Goal: Complete application form

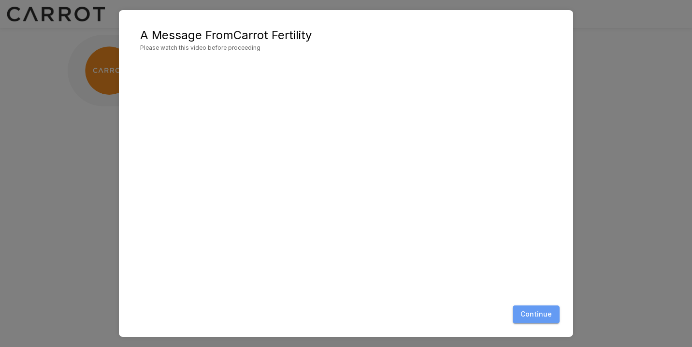
click at [543, 313] on button "Continue" at bounding box center [536, 314] width 47 height 18
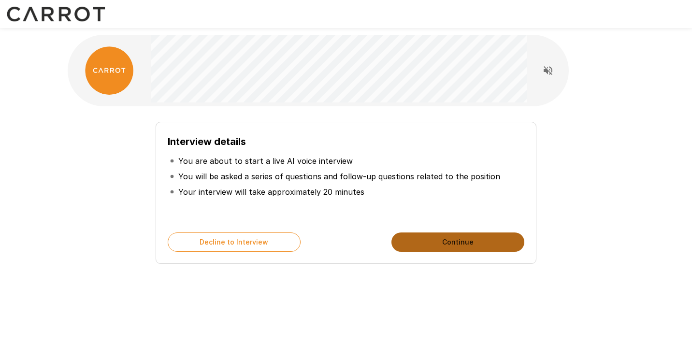
click at [469, 238] on button "Continue" at bounding box center [457, 241] width 133 height 19
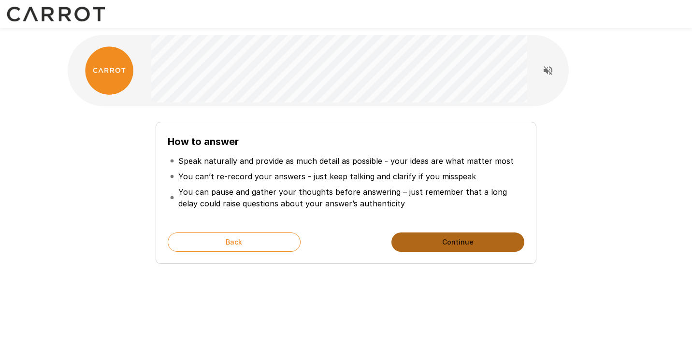
click at [467, 244] on button "Continue" at bounding box center [457, 241] width 133 height 19
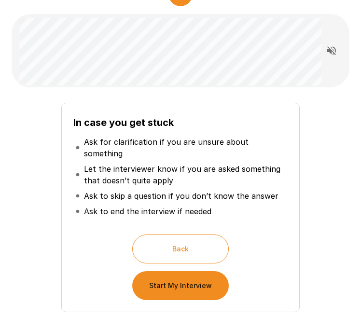
scroll to position [107, 0]
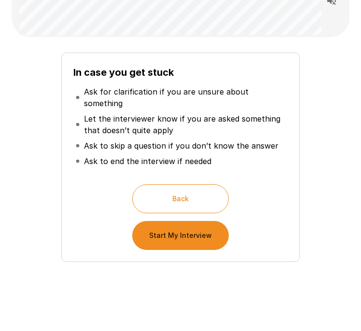
click at [197, 224] on button "Start My Interview" at bounding box center [180, 235] width 97 height 29
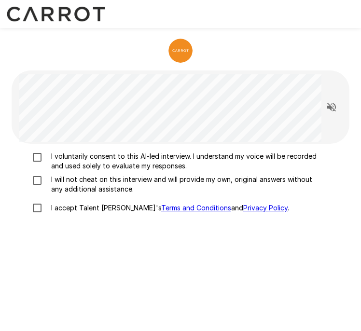
click at [104, 163] on p "I voluntarily consent to this AI-led interview. I understand my voice will be r…" at bounding box center [184, 161] width 275 height 19
click at [102, 177] on p "I will not cheat on this interview and will provide my own, original answers wi…" at bounding box center [184, 184] width 275 height 19
click at [86, 215] on label "I accept Talent Llama's Terms and Conditions and Privacy Policy ." at bounding box center [175, 208] width 296 height 20
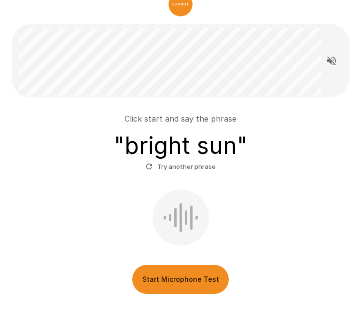
scroll to position [90, 0]
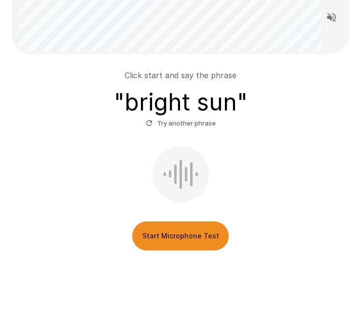
click at [157, 233] on button "Start Microphone Test" at bounding box center [180, 236] width 97 height 29
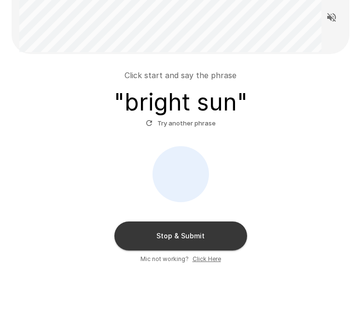
click at [149, 243] on button "Stop & Submit" at bounding box center [180, 236] width 133 height 29
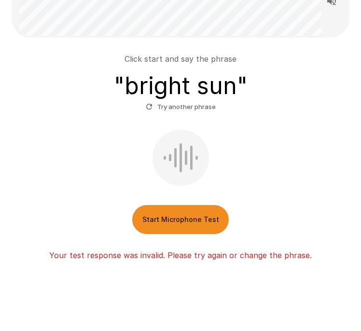
scroll to position [109, 0]
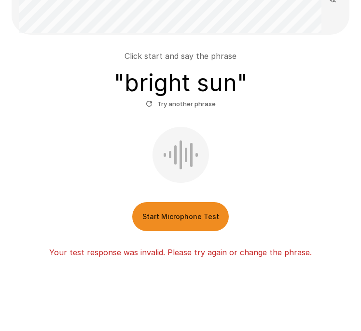
click at [192, 219] on button "Start Microphone Test" at bounding box center [180, 216] width 97 height 29
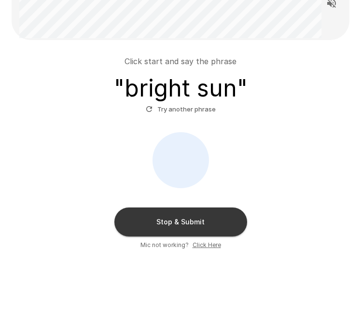
scroll to position [103, 0]
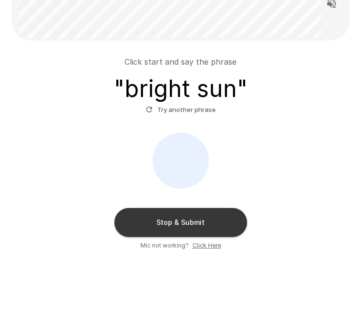
click at [205, 219] on button "Stop & Submit" at bounding box center [180, 222] width 133 height 29
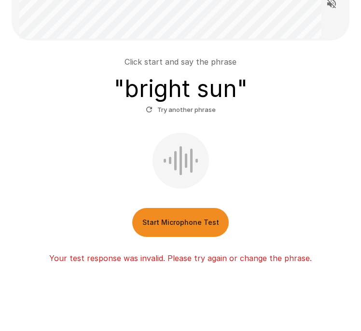
click at [197, 218] on button "Start Microphone Test" at bounding box center [180, 222] width 97 height 29
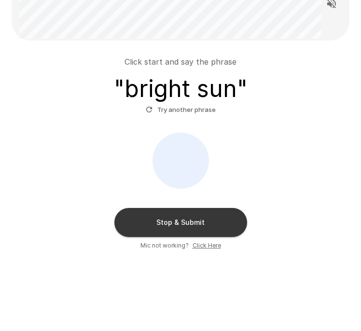
click at [197, 218] on button "Stop & Submit" at bounding box center [180, 222] width 133 height 29
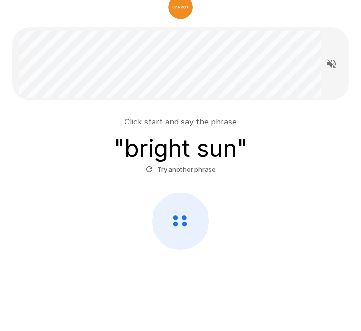
scroll to position [43, 0]
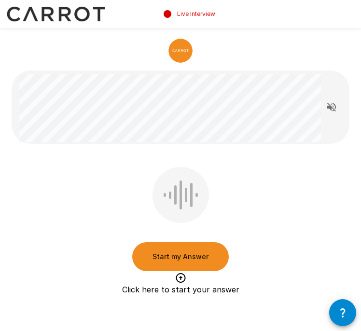
scroll to position [21, 0]
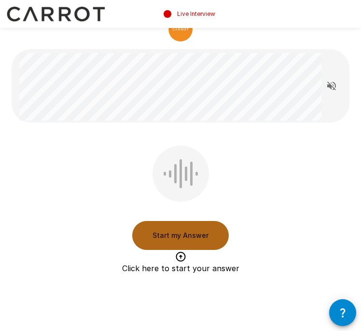
click at [165, 239] on button "Start my Answer" at bounding box center [180, 235] width 97 height 29
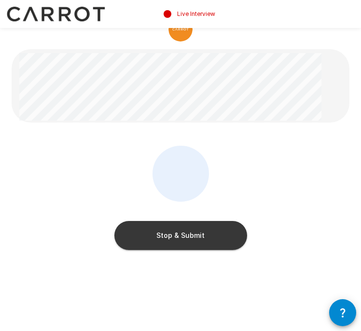
click at [165, 240] on button "Stop & Submit" at bounding box center [180, 235] width 133 height 29
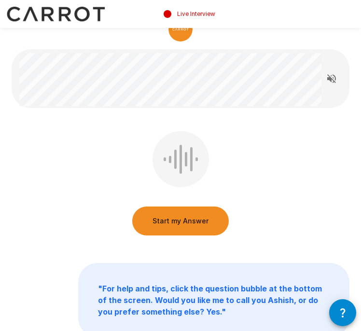
click at [180, 219] on button "Start my Answer" at bounding box center [180, 221] width 97 height 29
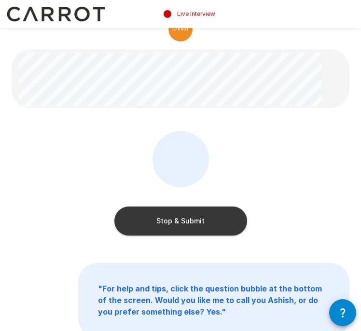
click at [180, 219] on button "Stop & Submit" at bounding box center [180, 221] width 133 height 29
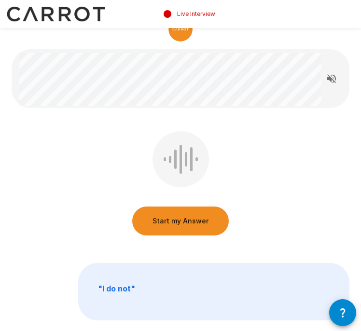
click at [180, 219] on button "Start my Answer" at bounding box center [180, 221] width 97 height 29
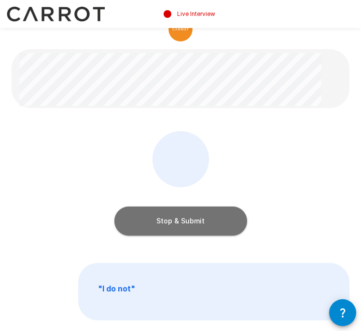
click at [180, 219] on button "Stop & Submit" at bounding box center [180, 221] width 133 height 29
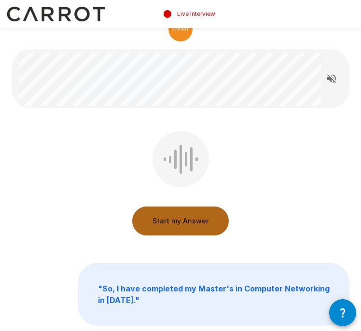
click at [190, 217] on button "Start my Answer" at bounding box center [180, 221] width 97 height 29
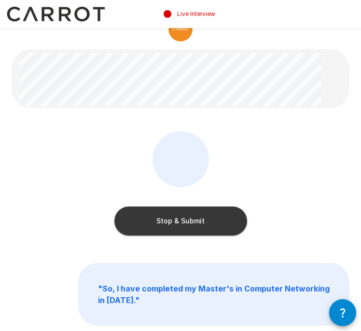
click at [190, 217] on button "Stop & Submit" at bounding box center [180, 221] width 133 height 29
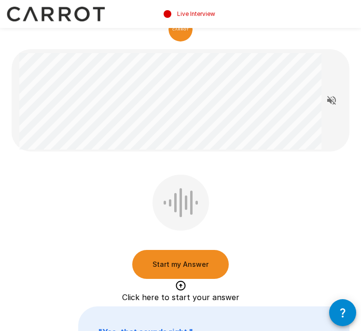
click at [189, 266] on button "Start my Answer" at bounding box center [180, 264] width 97 height 29
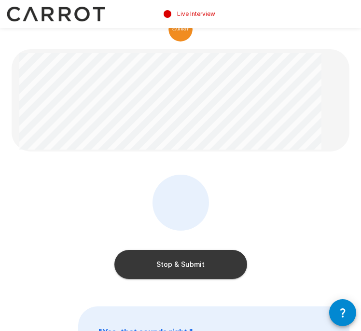
click at [189, 266] on button "Stop & Submit" at bounding box center [180, 264] width 133 height 29
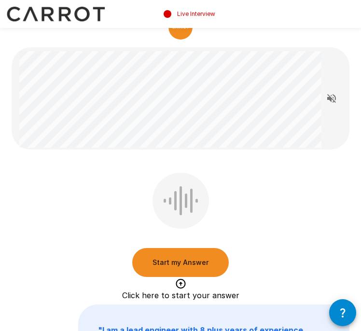
scroll to position [0, 0]
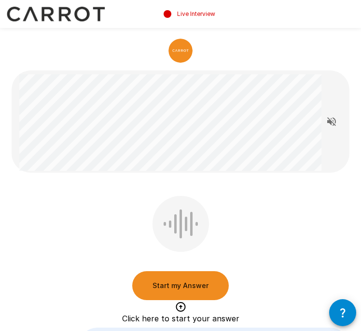
click at [203, 283] on button "Start my Answer" at bounding box center [180, 286] width 97 height 29
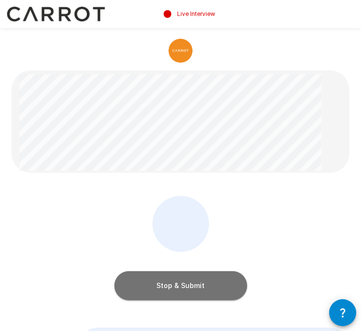
click at [203, 283] on button "Stop & Submit" at bounding box center [180, 286] width 133 height 29
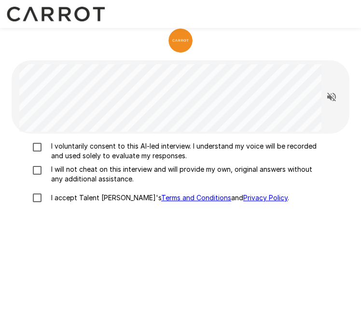
scroll to position [15, 0]
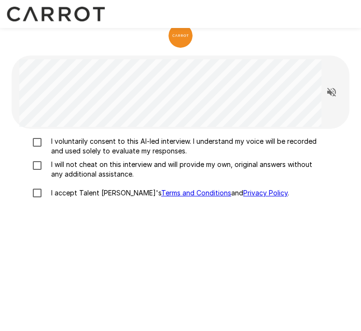
click at [90, 143] on p "I voluntarily consent to this AI-led interview. I understand my voice will be r…" at bounding box center [184, 146] width 275 height 19
click at [91, 163] on p "I will not cheat on this interview and will provide my own, original answers wi…" at bounding box center [184, 169] width 275 height 19
click at [87, 192] on p "I accept Talent Llama's Terms and Conditions and Privacy Policy ." at bounding box center [168, 193] width 242 height 10
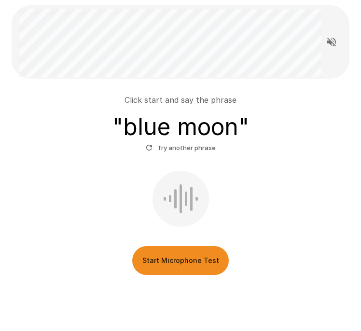
scroll to position [90, 0]
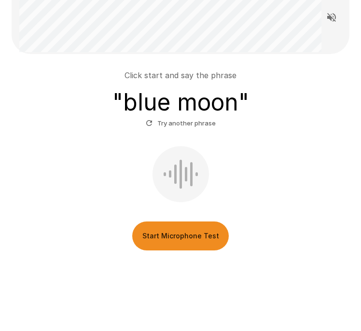
click at [189, 240] on button "Start Microphone Test" at bounding box center [180, 236] width 97 height 29
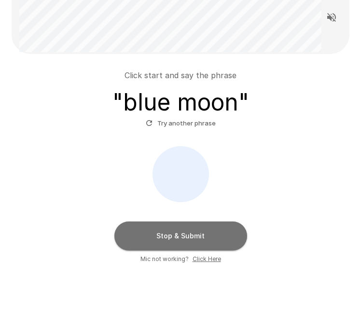
click at [212, 238] on button "Stop & Submit" at bounding box center [180, 236] width 133 height 29
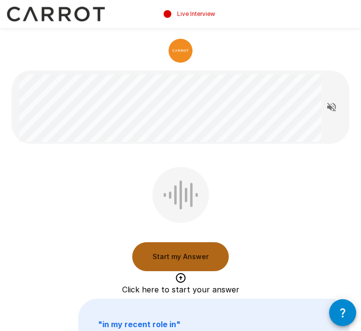
click at [198, 256] on button "Start my Answer" at bounding box center [180, 257] width 97 height 29
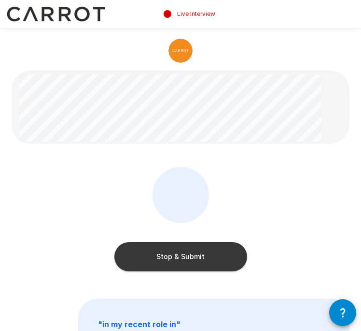
click at [229, 246] on button "Stop & Submit" at bounding box center [180, 257] width 133 height 29
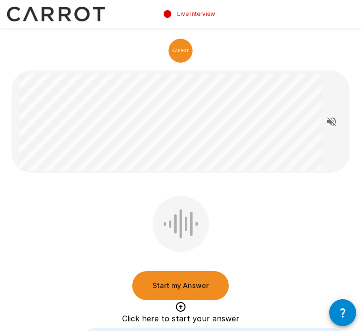
click at [189, 281] on button "Start my Answer" at bounding box center [180, 286] width 97 height 29
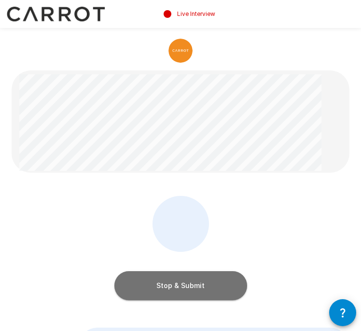
click at [157, 287] on button "Stop & Submit" at bounding box center [180, 286] width 133 height 29
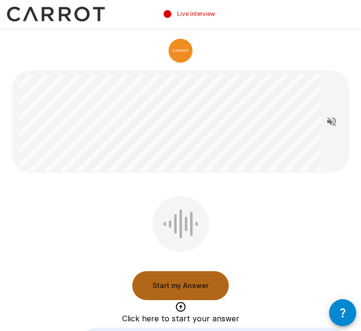
click at [196, 285] on button "Start my Answer" at bounding box center [180, 286] width 97 height 29
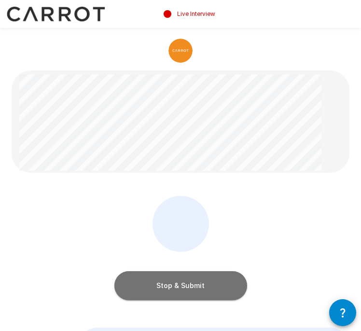
click at [196, 286] on button "Stop & Submit" at bounding box center [180, 286] width 133 height 29
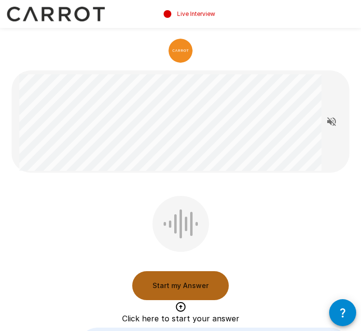
click at [174, 285] on button "Start my Answer" at bounding box center [180, 286] width 97 height 29
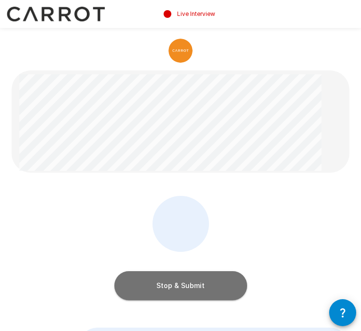
click at [145, 282] on button "Stop & Submit" at bounding box center [180, 286] width 133 height 29
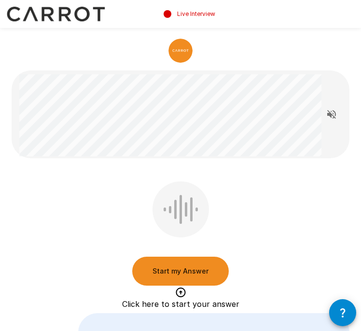
click at [178, 275] on button "Start my Answer" at bounding box center [180, 271] width 97 height 29
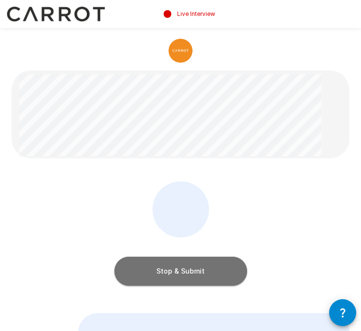
click at [169, 278] on button "Stop & Submit" at bounding box center [180, 271] width 133 height 29
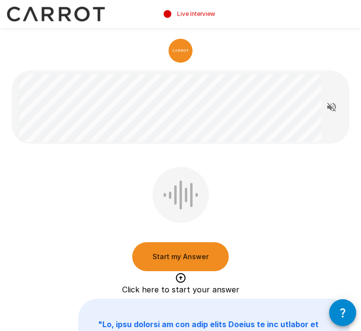
click at [196, 256] on button "Start my Answer" at bounding box center [180, 257] width 97 height 29
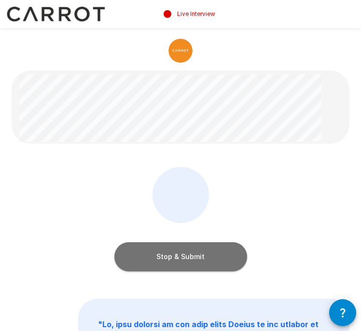
click at [217, 256] on button "Stop & Submit" at bounding box center [180, 257] width 133 height 29
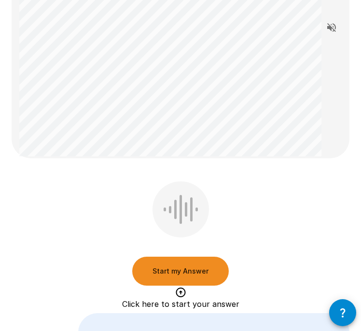
scroll to position [172, 0]
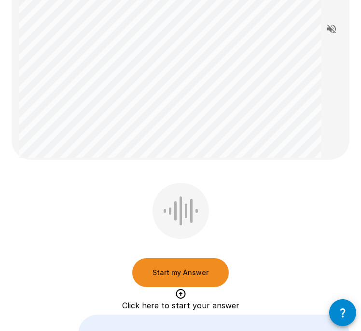
click at [204, 274] on button "Start my Answer" at bounding box center [180, 272] width 97 height 29
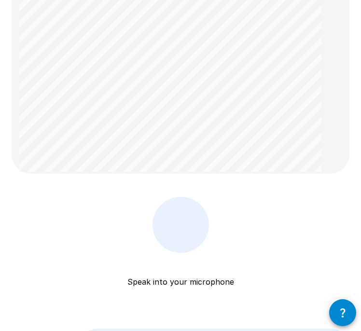
scroll to position [137, 0]
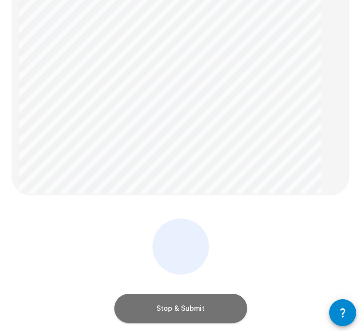
click at [151, 306] on button "Stop & Submit" at bounding box center [180, 308] width 133 height 29
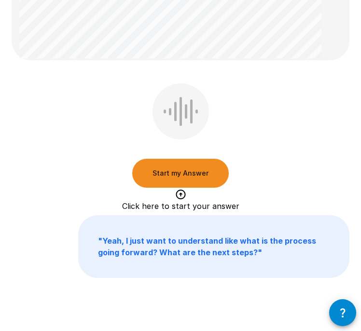
scroll to position [223, 0]
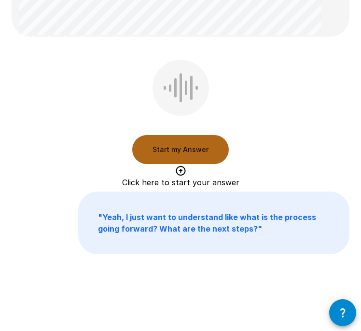
click at [210, 155] on button "Start my Answer" at bounding box center [180, 149] width 97 height 29
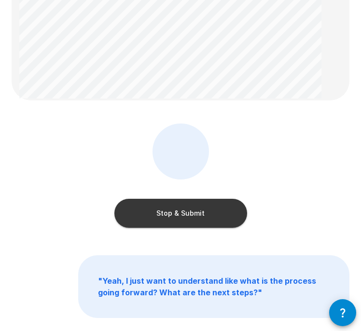
scroll to position [193, 0]
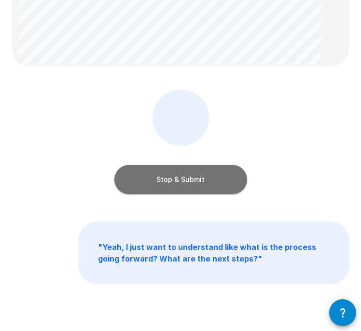
click at [206, 182] on button "Stop & Submit" at bounding box center [180, 179] width 133 height 29
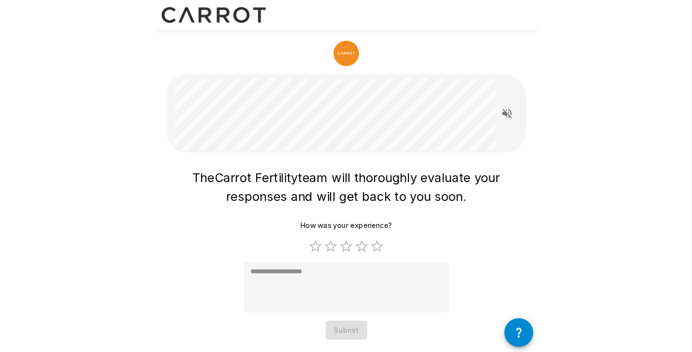
scroll to position [0, 0]
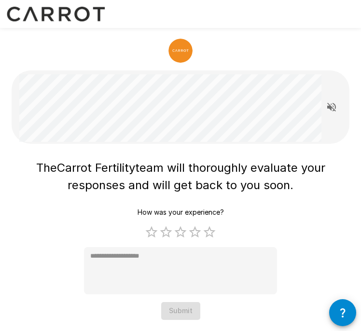
click at [144, 8] on div at bounding box center [180, 14] width 361 height 28
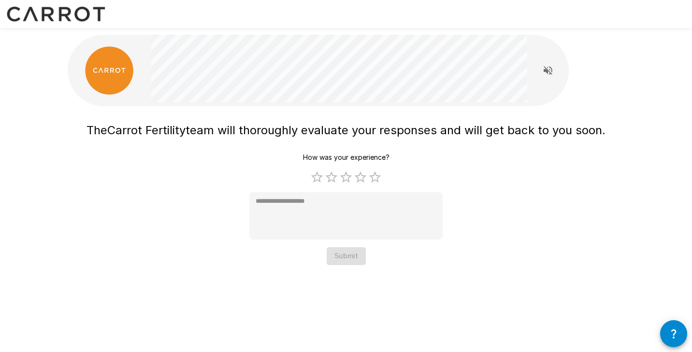
type textarea "*"
